Goal: Task Accomplishment & Management: Use online tool/utility

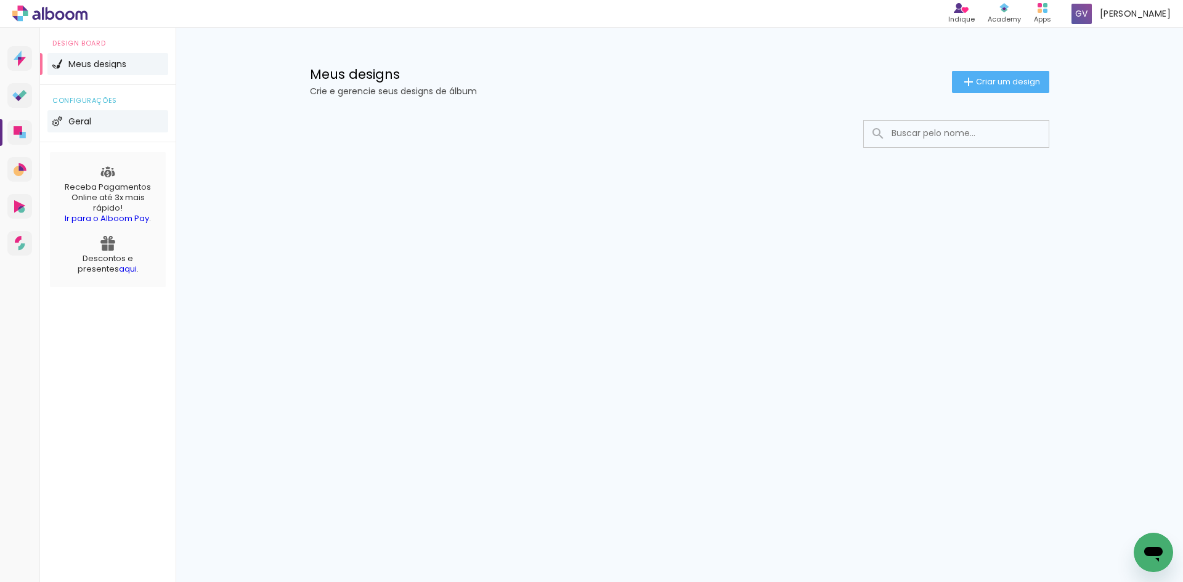
click at [112, 122] on li "Geral" at bounding box center [107, 121] width 121 height 22
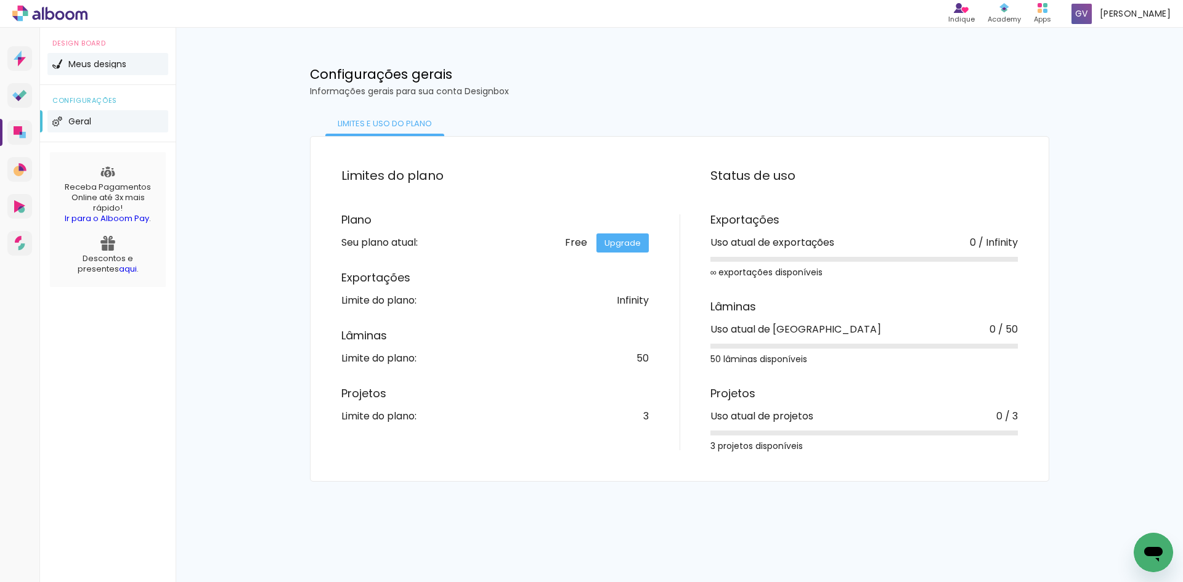
click at [134, 53] on li "Meus designs" at bounding box center [107, 64] width 121 height 22
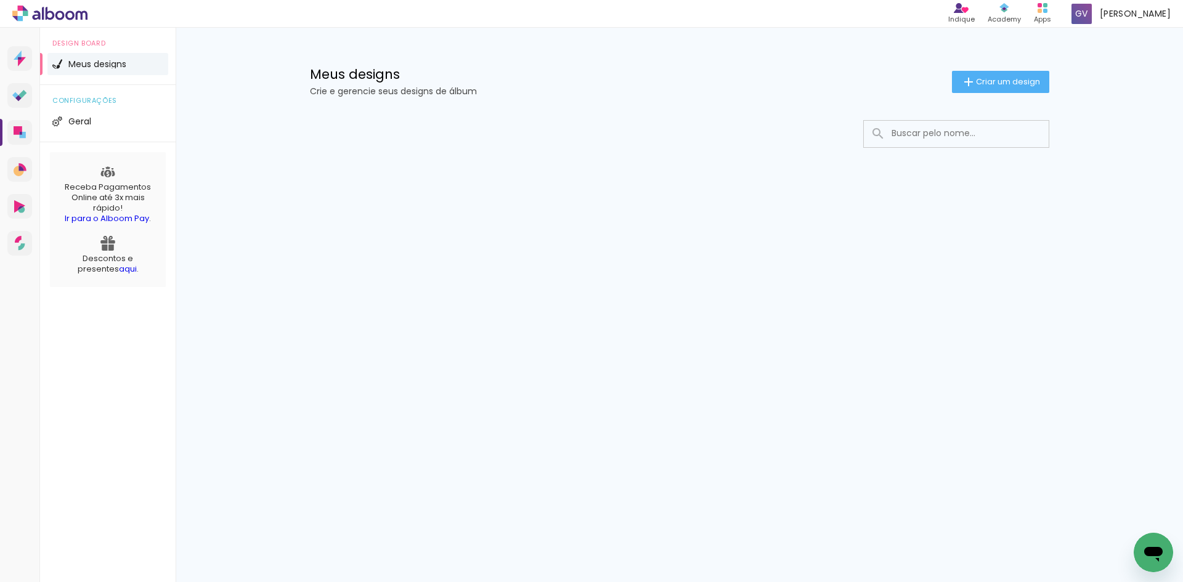
click at [972, 64] on div "Meus designs Crie e gerencie seus designs de álbum Criar um design" at bounding box center [679, 68] width 801 height 80
click at [980, 84] on span "Criar um design" at bounding box center [1008, 82] width 64 height 8
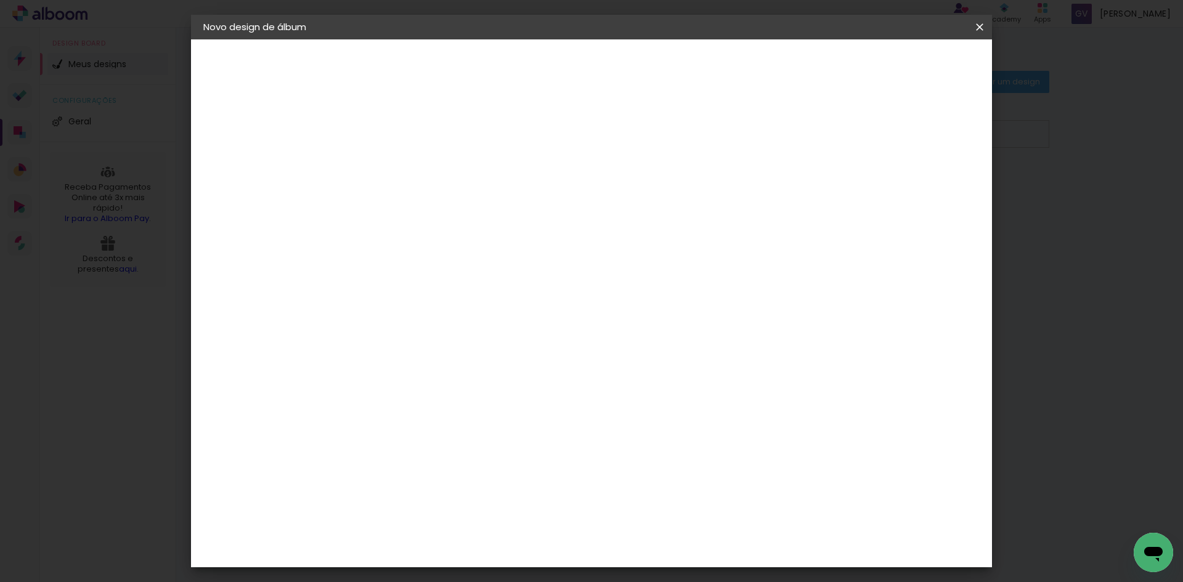
click at [409, 152] on paper-input-container "Título do álbum" at bounding box center [404, 165] width 9 height 31
click at [261, 120] on div "2. Especificações" at bounding box center [270, 126] width 135 height 15
click at [248, 76] on div "1. Informações Preenchendo título... 2. Especificações Fornecedor Escolhendo fo…" at bounding box center [271, 57] width 160 height 37
click at [250, 213] on div "3. Revisão" at bounding box center [270, 215] width 135 height 15
click at [261, 127] on div "2. Especificações" at bounding box center [270, 126] width 135 height 15
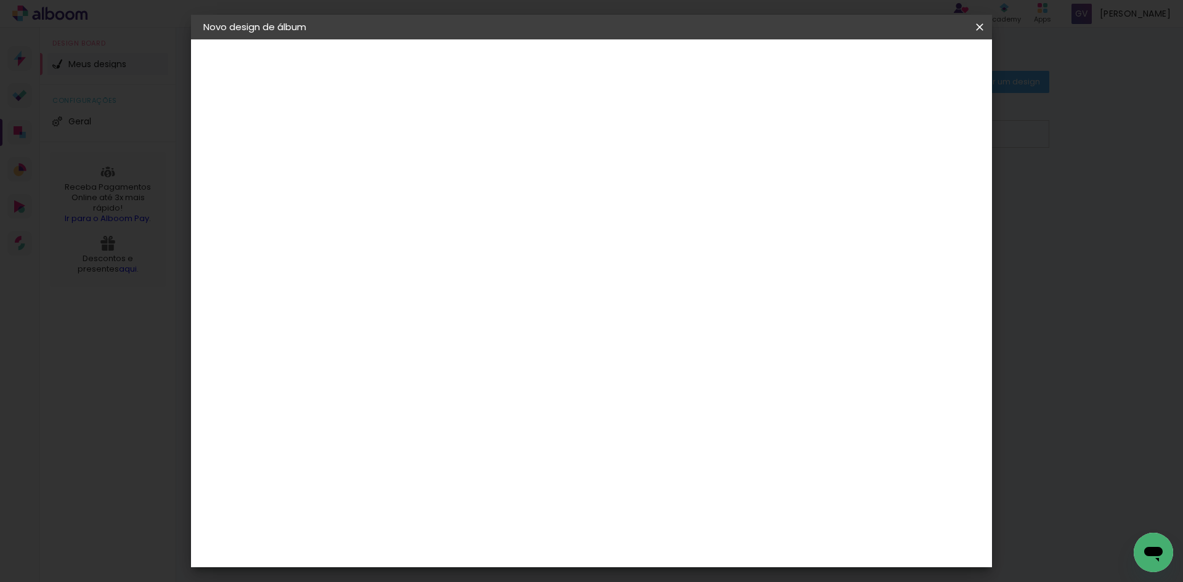
click at [259, 69] on div "1. Informações" at bounding box center [270, 65] width 135 height 15
drag, startPoint x: 892, startPoint y: 91, endPoint x: 858, endPoint y: 98, distance: 35.2
click at [458, 96] on header "Informações Dê um título ao seu álbum. Avançar" at bounding box center [404, 75] width 107 height 73
click at [409, 156] on paper-input-container "Título do álbum" at bounding box center [404, 165] width 9 height 31
click at [405, 163] on input at bounding box center [405, 165] width 0 height 19
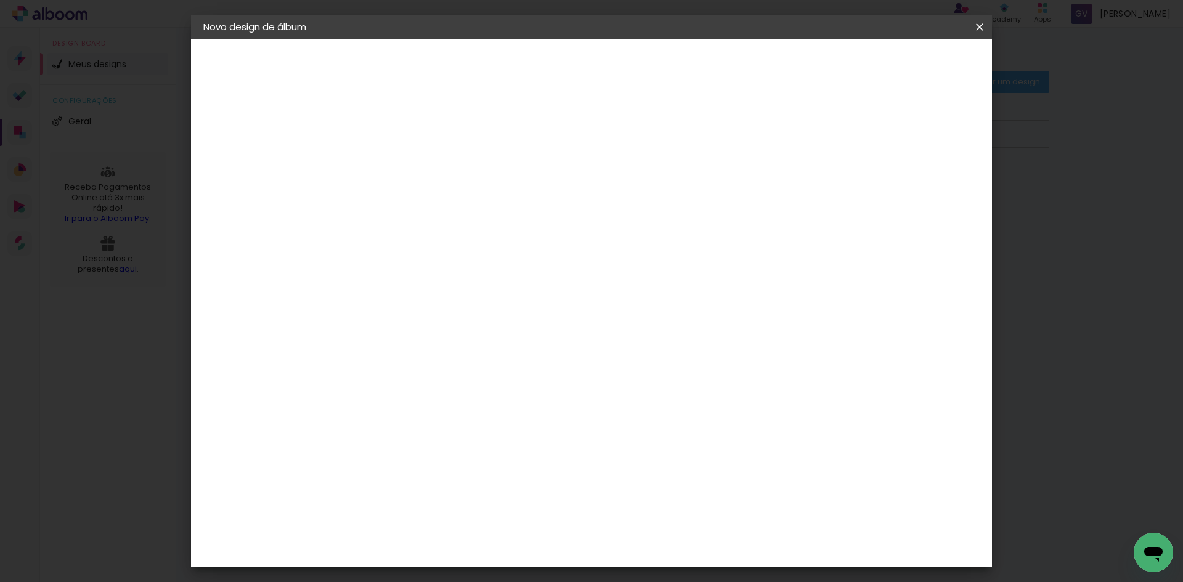
drag, startPoint x: 274, startPoint y: 124, endPoint x: 274, endPoint y: 137, distance: 12.3
click at [274, 125] on div "2. Especificações" at bounding box center [270, 126] width 135 height 15
click at [260, 220] on div "3. Revisão" at bounding box center [270, 215] width 135 height 15
click at [252, 214] on div "3. Revisão" at bounding box center [270, 215] width 135 height 15
